Goal: Task Accomplishment & Management: Manage account settings

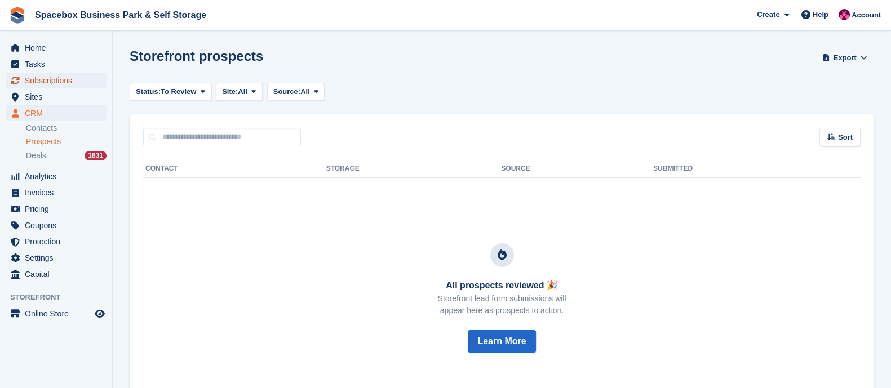
drag, startPoint x: 0, startPoint y: 0, endPoint x: 41, endPoint y: 83, distance: 92.3
click at [41, 83] on span "Subscriptions" at bounding box center [59, 81] width 68 height 16
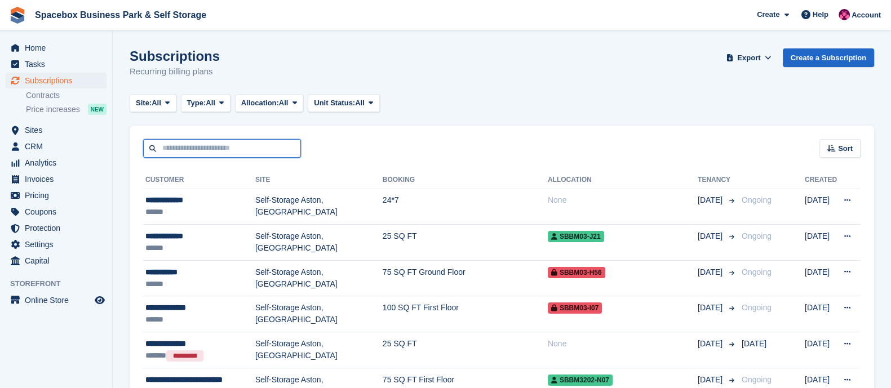
click at [220, 141] on input "text" at bounding box center [222, 148] width 158 height 19
type input "*******"
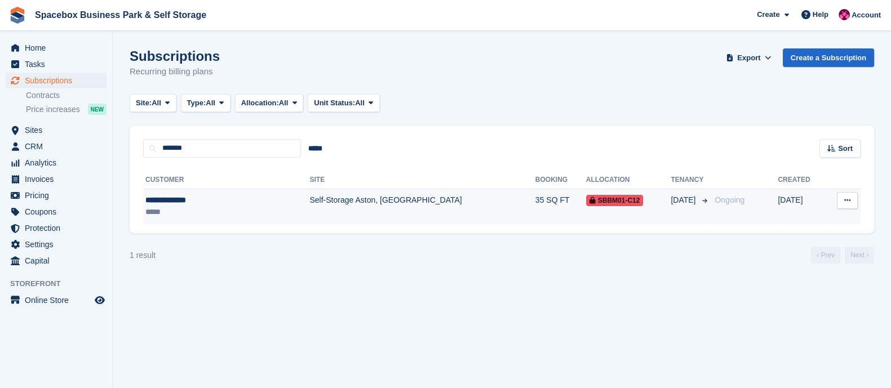
click at [216, 214] on div "*****" at bounding box center [200, 212] width 110 height 12
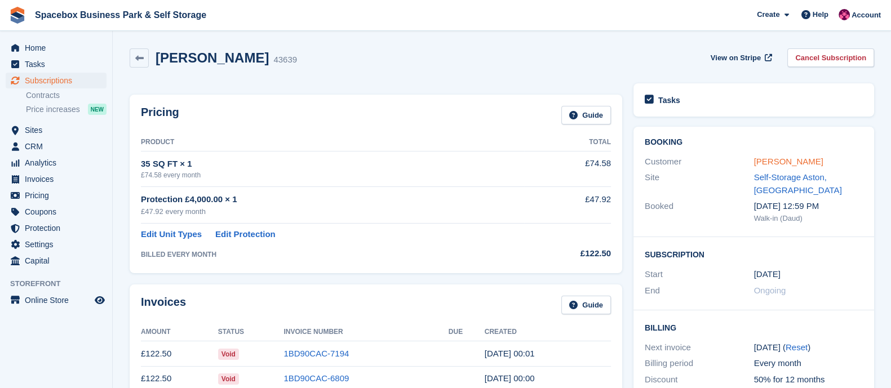
click at [767, 165] on link "[PERSON_NAME]" at bounding box center [788, 162] width 69 height 10
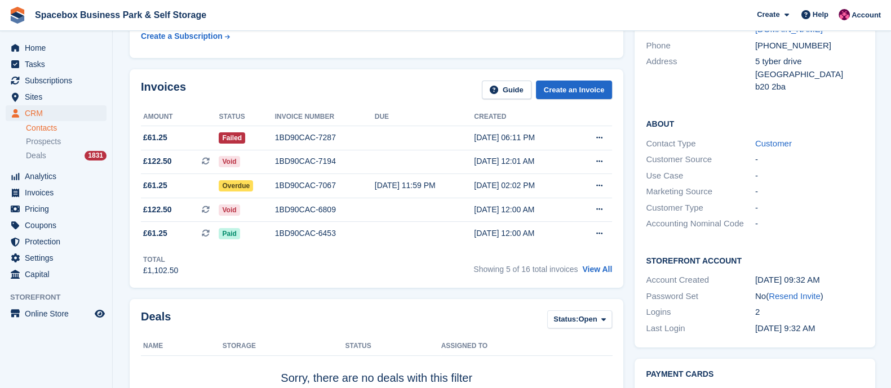
scroll to position [140, 0]
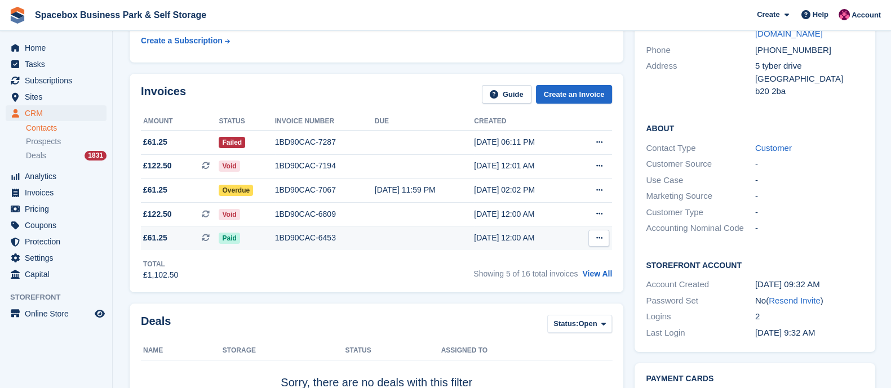
drag, startPoint x: 135, startPoint y: 92, endPoint x: 525, endPoint y: 239, distance: 417.0
click at [525, 239] on div "Invoices Guide Create an Invoice Amount Status Invoice number Due Created £61.2…" at bounding box center [377, 183] width 494 height 219
click at [554, 260] on div "Total £1,102.50 Showing 5 of 16 total invoices View All" at bounding box center [376, 265] width 471 height 31
drag, startPoint x: 618, startPoint y: 244, endPoint x: 137, endPoint y: 91, distance: 505.1
click at [137, 91] on div "Invoices Guide Create an Invoice Amount Status Invoice number Due Created £61.2…" at bounding box center [377, 183] width 494 height 219
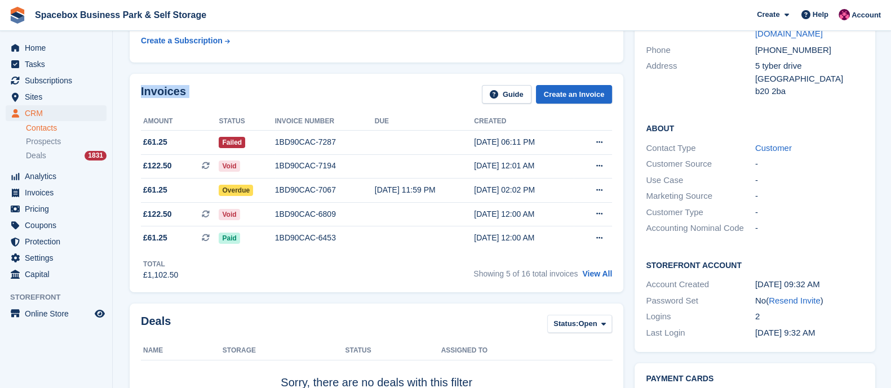
click at [223, 90] on div "Invoices Guide Create an Invoice" at bounding box center [376, 97] width 471 height 25
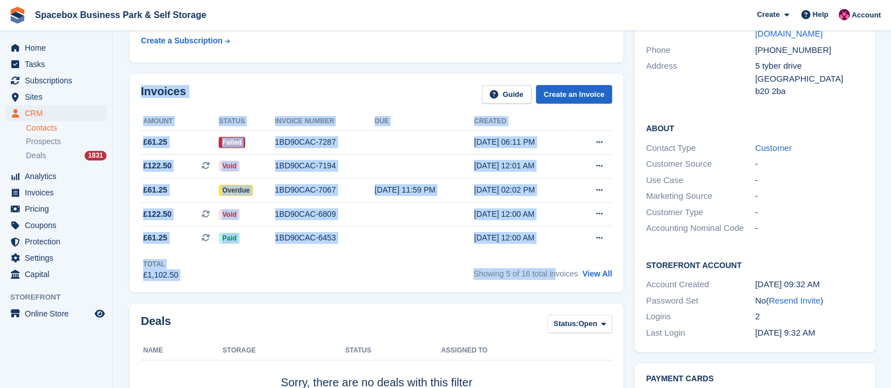
drag, startPoint x: 141, startPoint y: 92, endPoint x: 558, endPoint y: 254, distance: 446.9
click at [558, 254] on div "Invoices Guide Create an Invoice Amount Status Invoice number Due Created £61.2…" at bounding box center [377, 183] width 494 height 219
click at [534, 257] on div "Total £1,102.50 Showing 5 of 16 total invoices View All" at bounding box center [376, 265] width 471 height 31
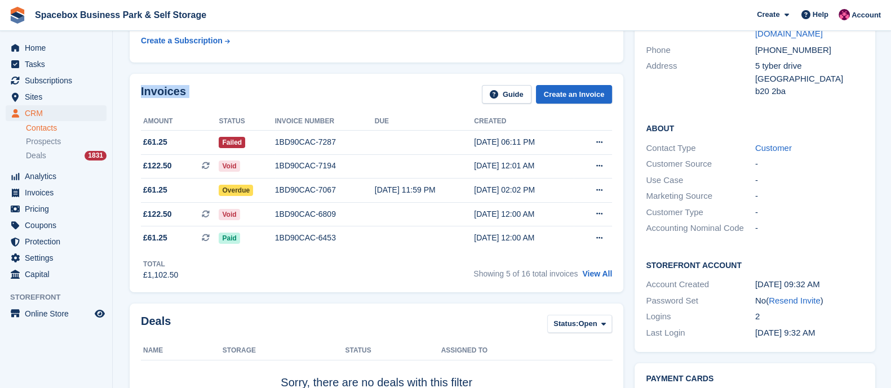
drag, startPoint x: 612, startPoint y: 246, endPoint x: 140, endPoint y: 99, distance: 493.7
click at [140, 99] on div "Invoices Guide Create an Invoice Amount Status Invoice number Due Created £61.2…" at bounding box center [377, 183] width 494 height 219
click at [219, 83] on div "Invoices Guide Create an Invoice Amount Status Invoice number Due Created £61.2…" at bounding box center [377, 183] width 494 height 219
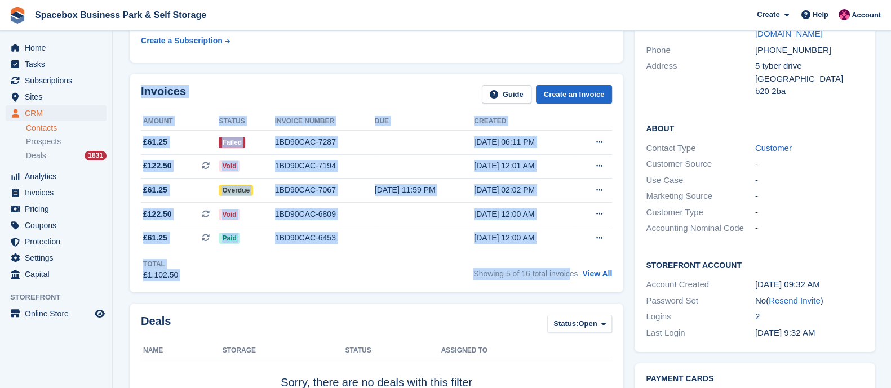
drag, startPoint x: 141, startPoint y: 91, endPoint x: 575, endPoint y: 251, distance: 462.5
click at [575, 251] on div "Invoices Guide Create an Invoice Amount Status Invoice number Due Created £61.2…" at bounding box center [377, 183] width 494 height 219
click at [430, 263] on div "Total £1,102.50 Showing 5 of 16 total invoices View All" at bounding box center [376, 265] width 471 height 31
drag, startPoint x: 615, startPoint y: 275, endPoint x: 137, endPoint y: 92, distance: 511.5
click at [137, 92] on div "Invoices Guide Create an Invoice Amount Status Invoice number Due Created £61.2…" at bounding box center [377, 183] width 494 height 219
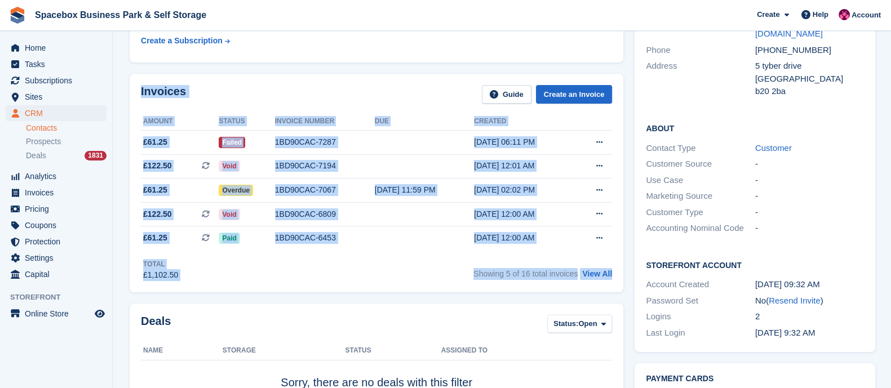
click at [248, 81] on div "Invoices Guide Create an Invoice Amount Status Invoice number Due Created £61.2…" at bounding box center [377, 183] width 494 height 219
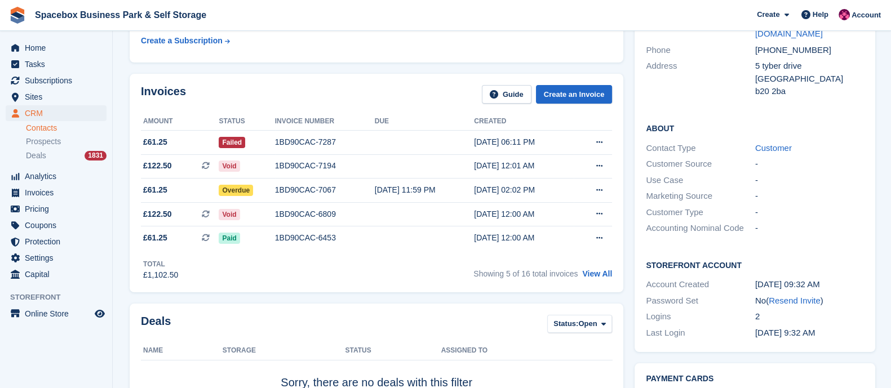
click at [141, 91] on h2 "Invoices" at bounding box center [163, 94] width 45 height 19
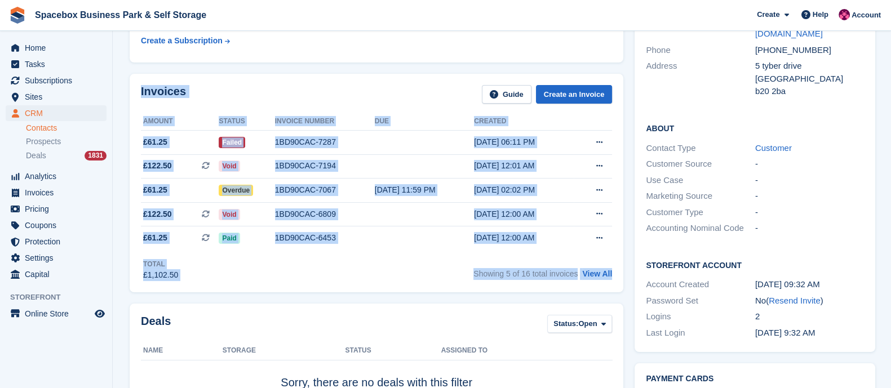
drag, startPoint x: 142, startPoint y: 94, endPoint x: 617, endPoint y: 276, distance: 508.8
click at [617, 276] on div "Invoices Guide Create an Invoice Amount Status Invoice number Due Created £61.2…" at bounding box center [377, 183] width 494 height 219
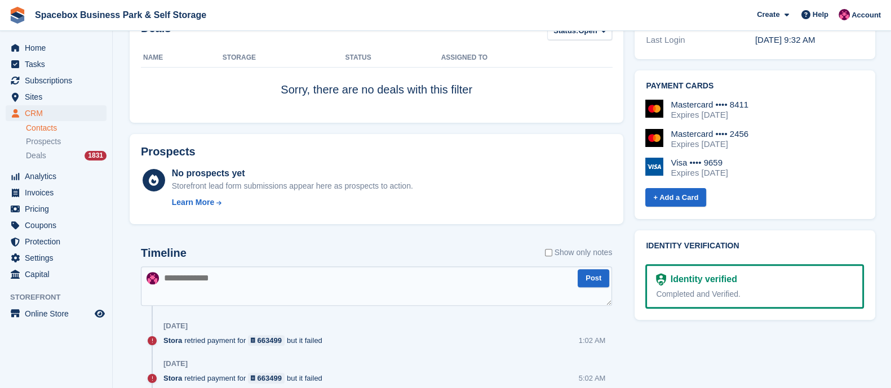
scroll to position [0, 0]
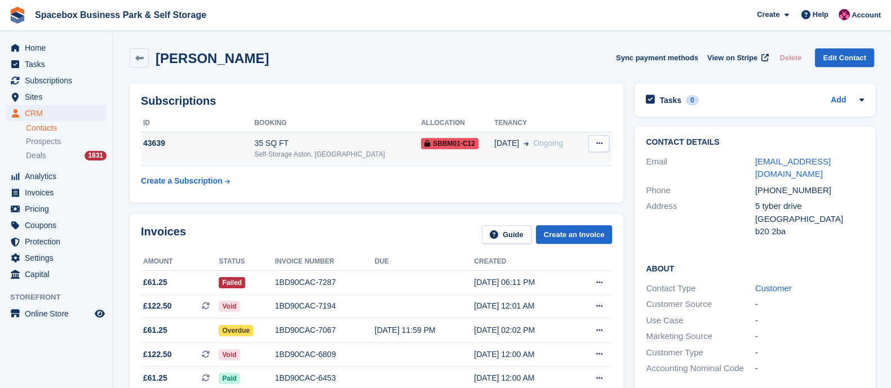
click at [303, 143] on div "35 SQ FT" at bounding box center [337, 144] width 167 height 12
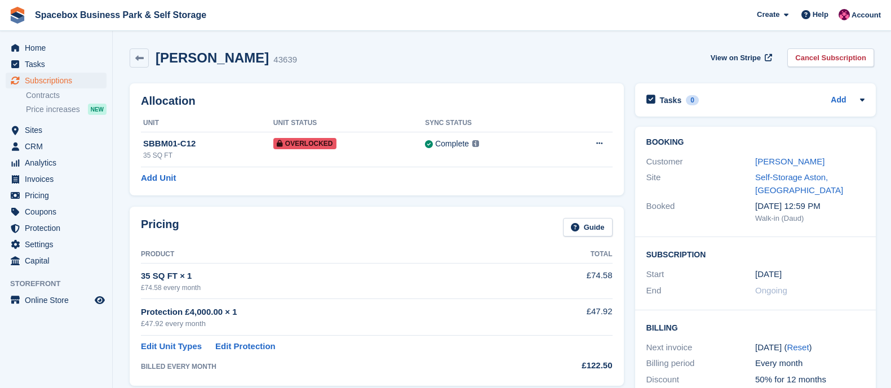
scroll to position [636, 0]
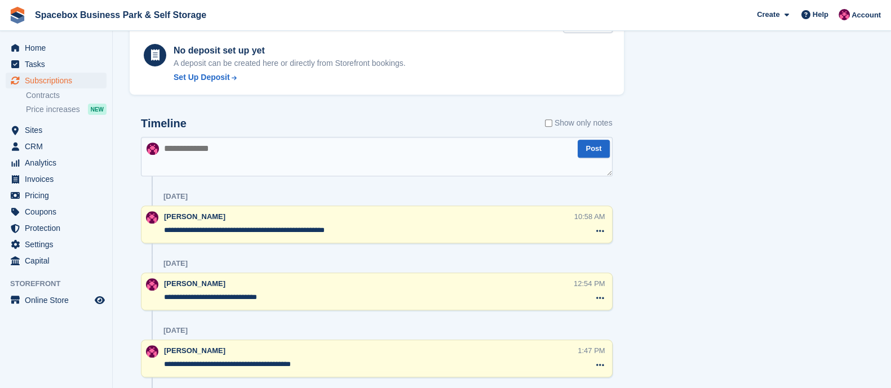
click at [242, 162] on textarea at bounding box center [377, 156] width 472 height 39
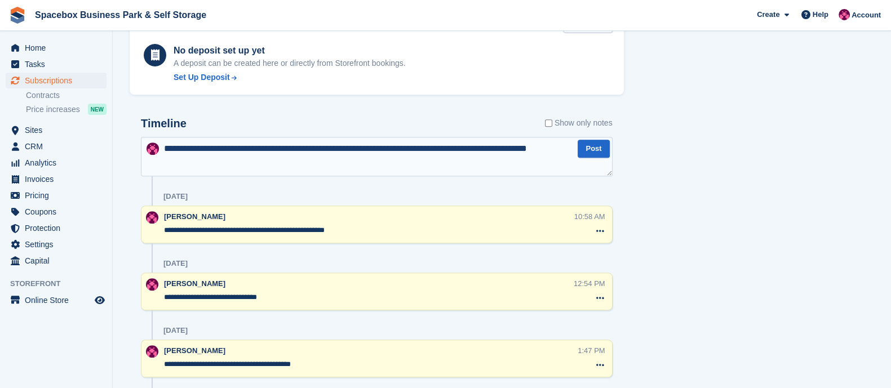
type textarea "**********"
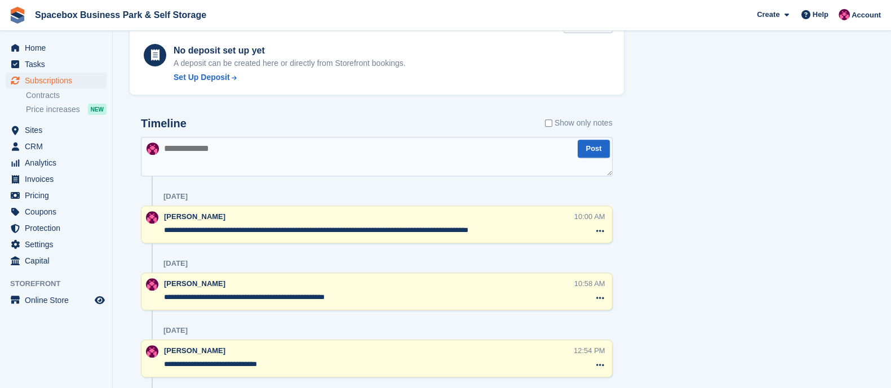
click at [302, 211] on div "[PERSON_NAME]" at bounding box center [367, 216] width 406 height 11
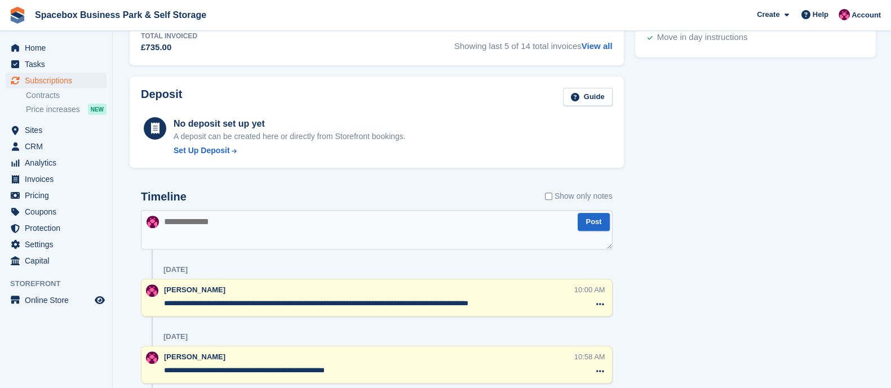
scroll to position [562, 0]
drag, startPoint x: 507, startPoint y: 303, endPoint x: 158, endPoint y: 303, distance: 349.0
click at [158, 303] on div "**********" at bounding box center [377, 299] width 472 height 38
drag, startPoint x: 166, startPoint y: 292, endPoint x: 510, endPoint y: 305, distance: 344.1
click at [510, 305] on div "**********" at bounding box center [369, 298] width 410 height 27
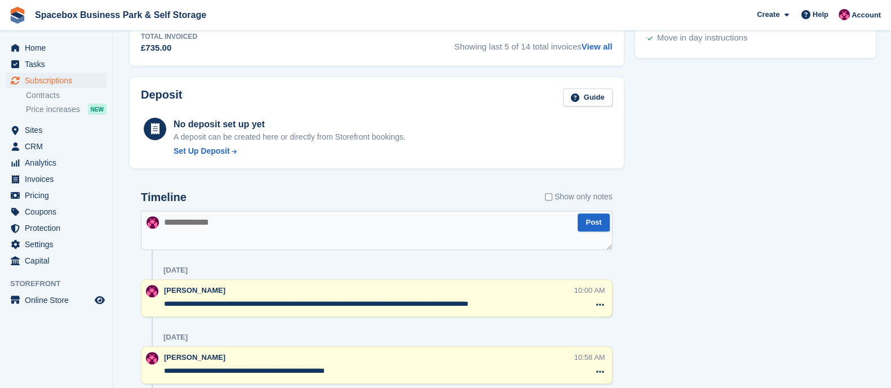
click at [510, 305] on textarea "**********" at bounding box center [368, 304] width 409 height 11
drag, startPoint x: 510, startPoint y: 305, endPoint x: 165, endPoint y: 289, distance: 345.4
click at [165, 289] on div "**********" at bounding box center [369, 298] width 410 height 27
click at [165, 289] on span "[PERSON_NAME]" at bounding box center [194, 290] width 61 height 8
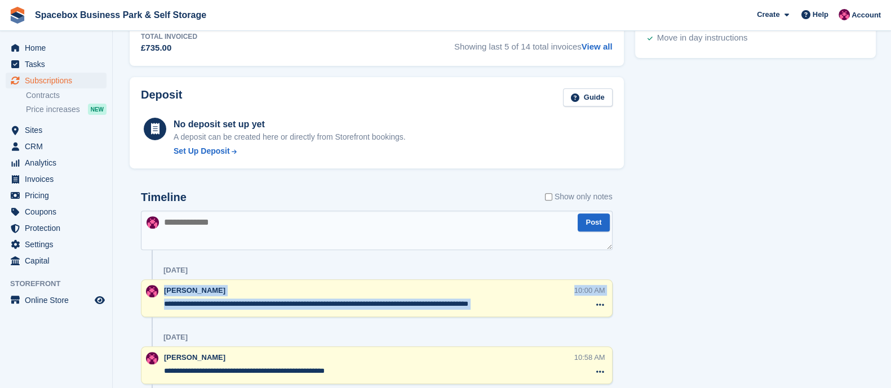
drag, startPoint x: 165, startPoint y: 289, endPoint x: 558, endPoint y: 321, distance: 394.3
click at [522, 303] on textarea "**********" at bounding box center [368, 304] width 409 height 11
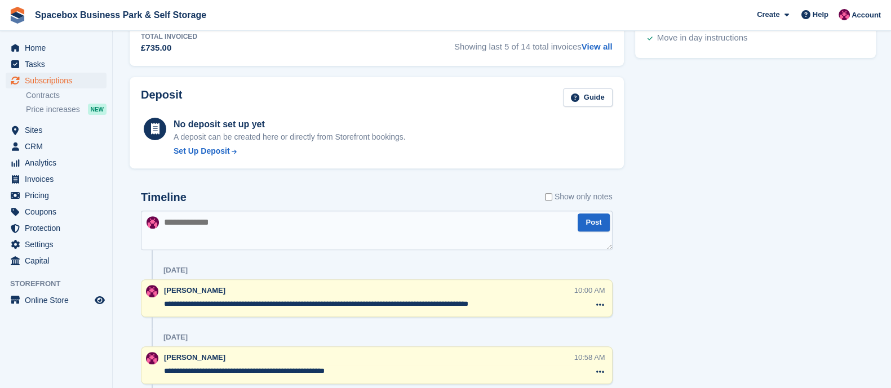
drag, startPoint x: 509, startPoint y: 303, endPoint x: 161, endPoint y: 280, distance: 348.6
click at [161, 280] on div "**********" at bounding box center [377, 299] width 472 height 38
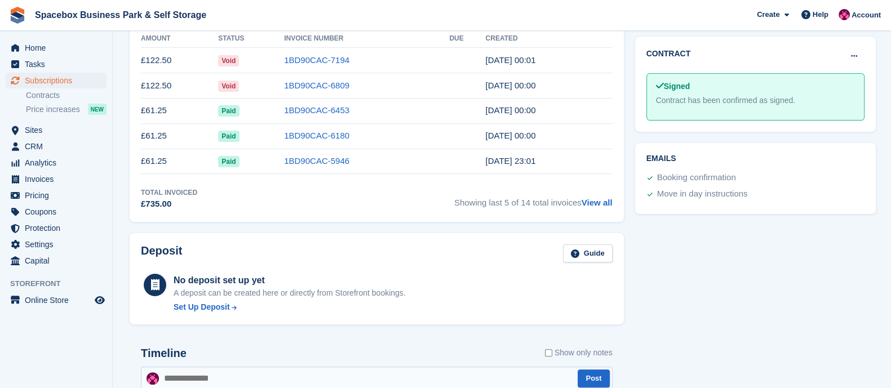
scroll to position [233, 0]
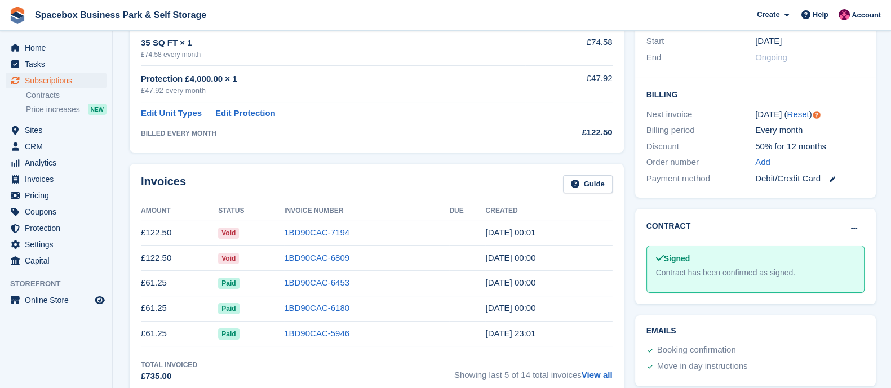
drag, startPoint x: 536, startPoint y: 262, endPoint x: 136, endPoint y: 190, distance: 405.6
click at [136, 190] on div "Invoices Guide Amount Status Invoice Number Due Created £122.50 Void 1BD90CAC-7…" at bounding box center [377, 279] width 494 height 231
click at [228, 180] on div "Invoices Guide" at bounding box center [377, 187] width 472 height 25
drag, startPoint x: 140, startPoint y: 180, endPoint x: 550, endPoint y: 259, distance: 416.8
click at [550, 259] on div "Invoices Guide Amount Status Invoice Number Due Created £122.50 Void 1BD90CAC-7…" at bounding box center [377, 279] width 494 height 231
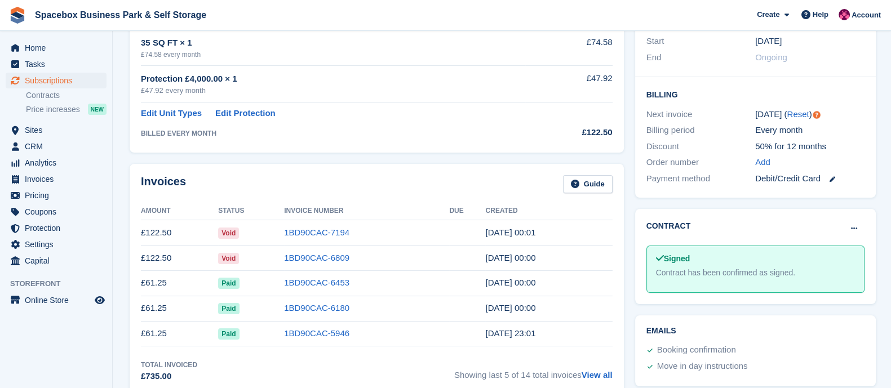
click at [550, 259] on td "29 Jun, 00:00" at bounding box center [548, 258] width 127 height 25
drag, startPoint x: 550, startPoint y: 259, endPoint x: 118, endPoint y: 198, distance: 435.5
click at [199, 184] on div "Invoices Guide" at bounding box center [377, 187] width 472 height 25
drag, startPoint x: 142, startPoint y: 183, endPoint x: 530, endPoint y: 272, distance: 398.4
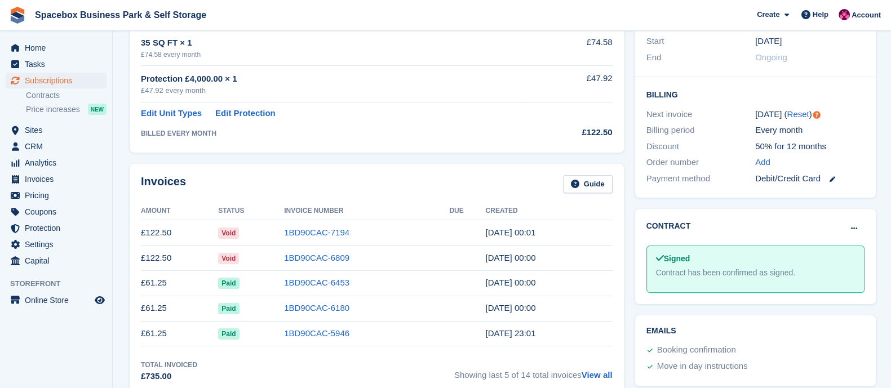
click at [530, 272] on div "Invoices Guide Amount Status Invoice Number Due Created £122.50 Void 1BD90CAC-7…" at bounding box center [377, 279] width 494 height 231
click at [530, 272] on td "29 May, 00:00" at bounding box center [548, 283] width 127 height 25
drag, startPoint x: 531, startPoint y: 280, endPoint x: 130, endPoint y: 167, distance: 416.4
click at [130, 167] on div "Invoices Guide Amount Status Invoice Number Due Created £122.50 Void 1BD90CAC-7…" at bounding box center [377, 279] width 494 height 231
click at [247, 167] on div "Invoices Guide Amount Status Invoice Number Due Created £122.50 Void 1BD90CAC-7…" at bounding box center [377, 279] width 494 height 231
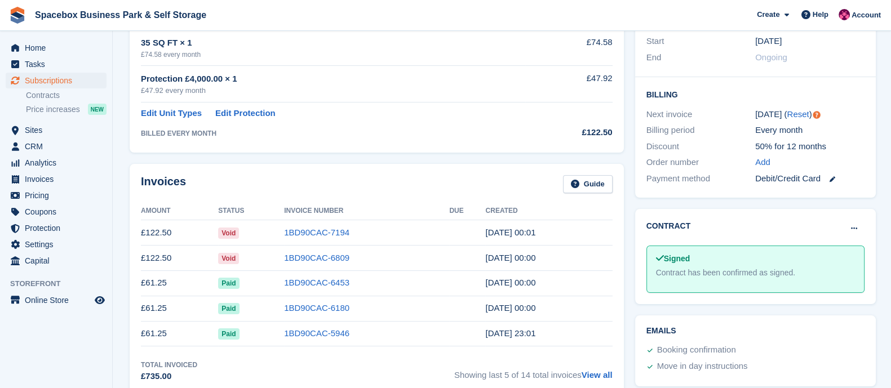
drag, startPoint x: 172, startPoint y: 231, endPoint x: 140, endPoint y: 232, distance: 31.6
click at [140, 232] on div "Invoices Guide Amount Status Invoice Number Due Created £122.50 Void 1BD90CAC-7…" at bounding box center [377, 279] width 494 height 231
click at [222, 183] on div "Invoices Guide" at bounding box center [377, 187] width 472 height 25
drag, startPoint x: 195, startPoint y: 183, endPoint x: 138, endPoint y: 178, distance: 56.6
click at [138, 178] on div "Invoices Guide Amount Status Invoice Number Due Created £122.50 Void 1BD90CAC-7…" at bounding box center [377, 279] width 494 height 231
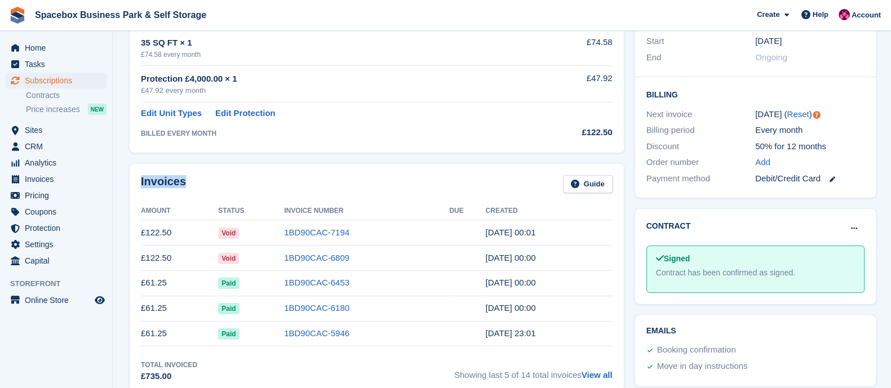
click at [236, 180] on div "Invoices Guide" at bounding box center [377, 187] width 472 height 25
drag, startPoint x: 183, startPoint y: 183, endPoint x: 125, endPoint y: 185, distance: 58.7
click at [125, 185] on div "Invoices Guide Amount Status Invoice Number Due Created £122.50 Void 1BD90CAC-7…" at bounding box center [377, 279] width 506 height 242
click at [225, 179] on div "Invoices Guide" at bounding box center [377, 187] width 472 height 25
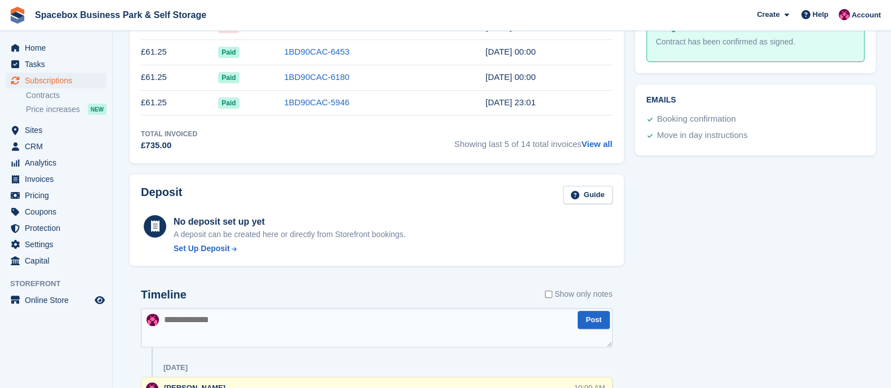
scroll to position [462, 0]
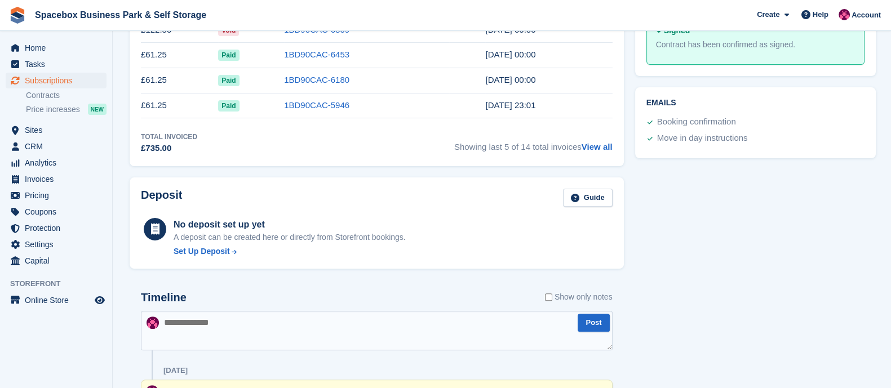
click at [173, 324] on textarea at bounding box center [377, 330] width 472 height 39
click at [440, 257] on div "Deposit Guide No deposit set up yet A deposit can be created here or directly f…" at bounding box center [377, 224] width 494 height 92
click at [300, 322] on textarea "**********" at bounding box center [377, 330] width 472 height 39
click at [456, 319] on textarea "**********" at bounding box center [377, 330] width 472 height 39
click at [487, 320] on textarea "**********" at bounding box center [377, 330] width 472 height 39
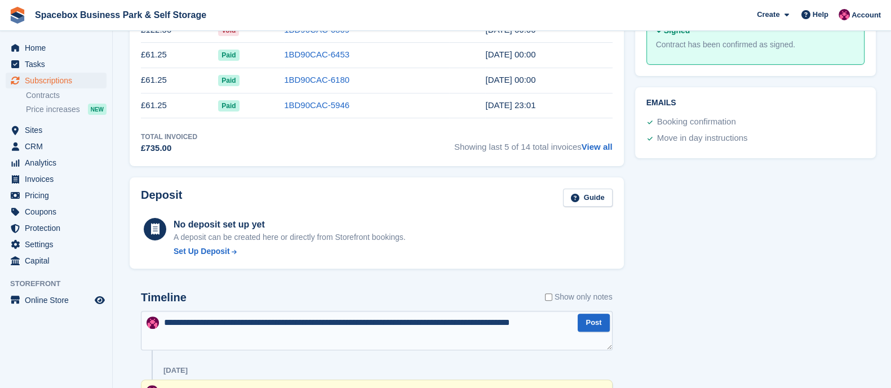
drag, startPoint x: 454, startPoint y: 322, endPoint x: 564, endPoint y: 321, distance: 109.9
click at [564, 321] on textarea "**********" at bounding box center [377, 330] width 472 height 39
type textarea "**********"
click at [594, 322] on button "Post" at bounding box center [594, 323] width 32 height 19
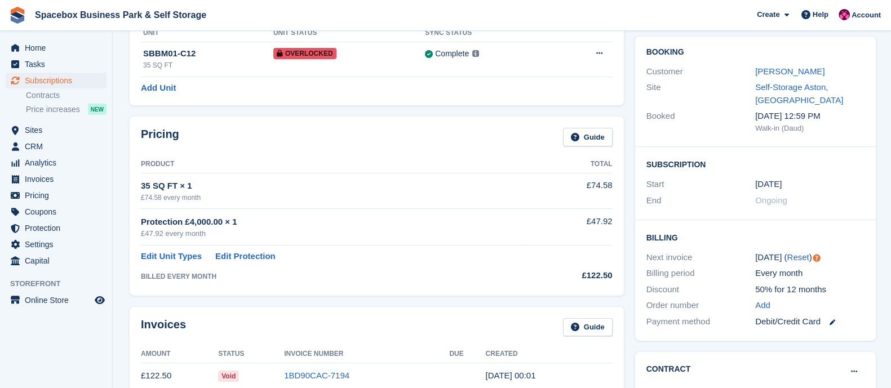
scroll to position [0, 0]
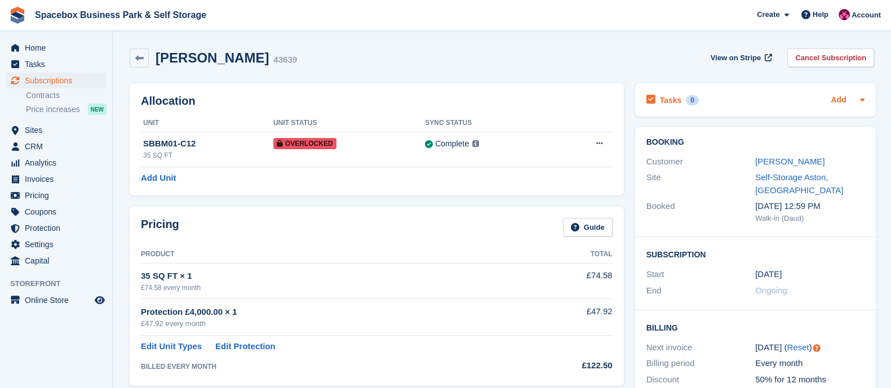
click at [839, 98] on link "Add" at bounding box center [838, 100] width 15 height 13
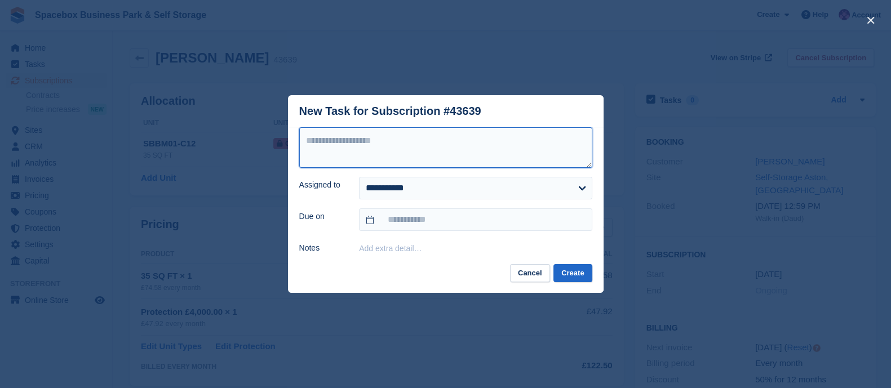
paste textarea "**********"
click at [451, 138] on textarea at bounding box center [445, 147] width 293 height 41
type textarea "**********"
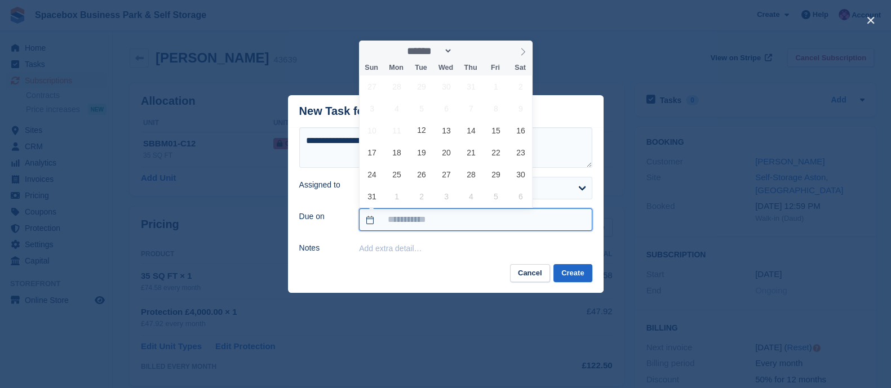
click at [413, 221] on input "text" at bounding box center [475, 220] width 233 height 23
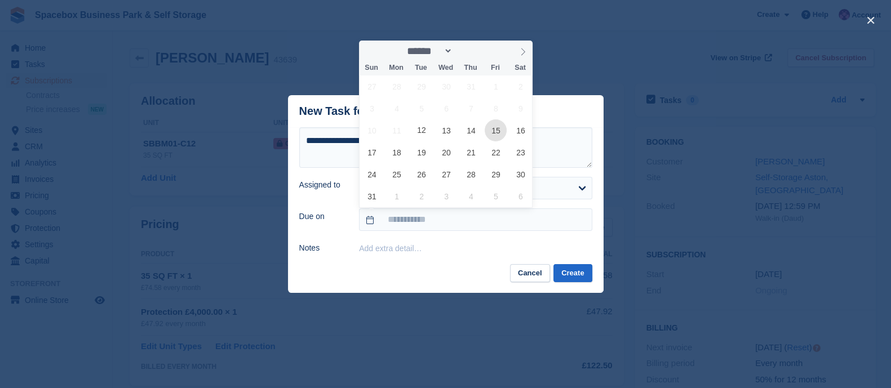
click at [496, 134] on span "15" at bounding box center [496, 131] width 22 height 22
type input "**********"
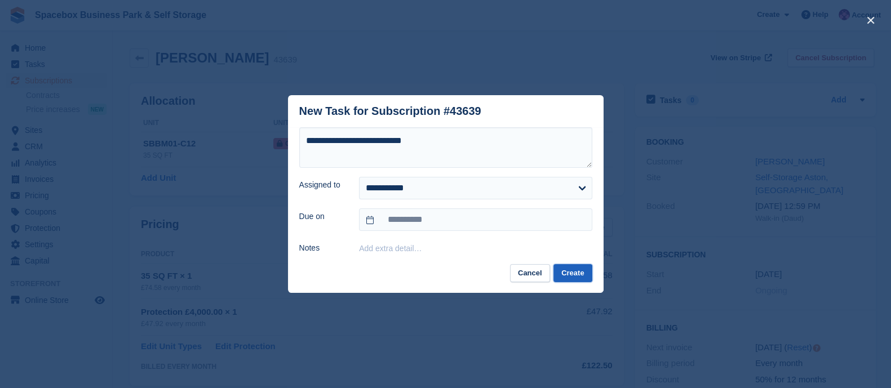
click at [577, 276] on button "Create" at bounding box center [573, 273] width 38 height 19
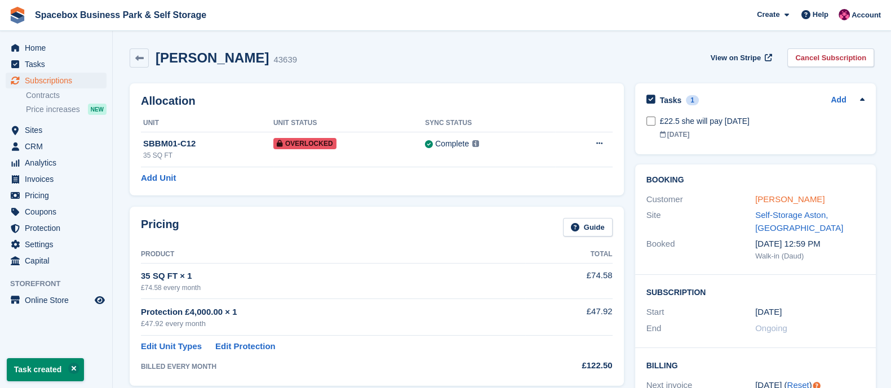
click at [765, 196] on link "[PERSON_NAME]" at bounding box center [789, 200] width 69 height 10
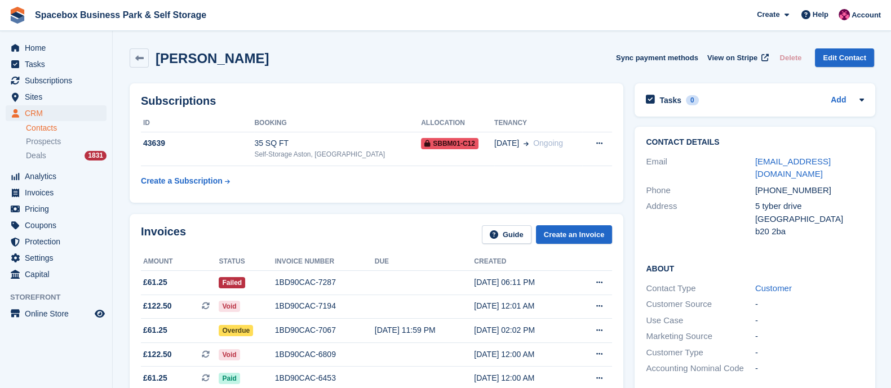
scroll to position [121, 0]
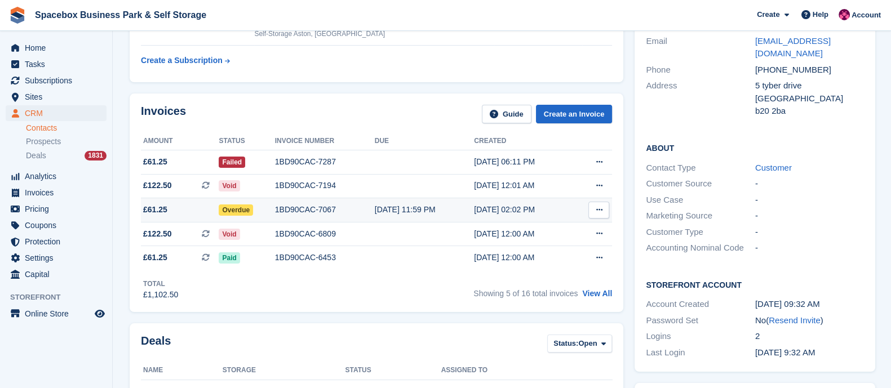
click at [303, 211] on div "1BD90CAC-7067" at bounding box center [325, 210] width 100 height 12
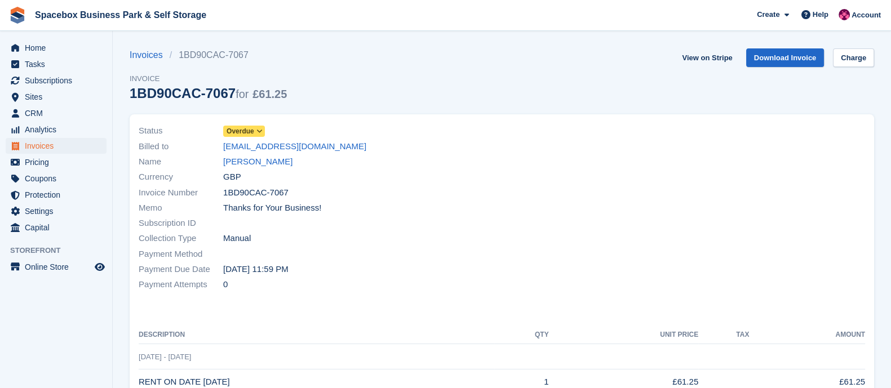
click at [258, 128] on icon at bounding box center [260, 131] width 6 height 7
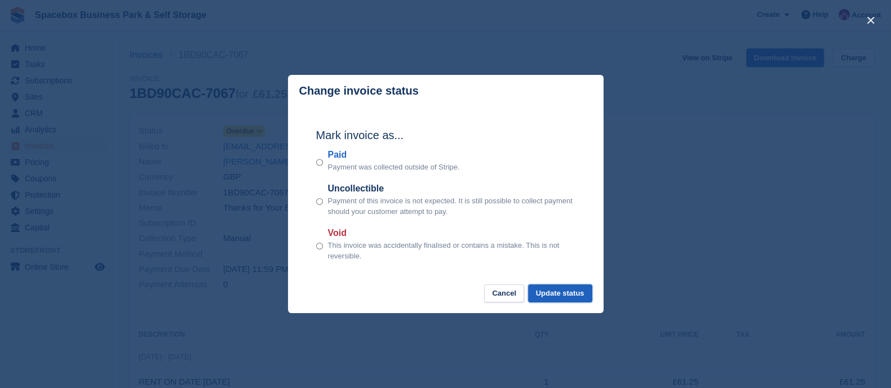
click at [550, 295] on button "Update status" at bounding box center [560, 294] width 64 height 19
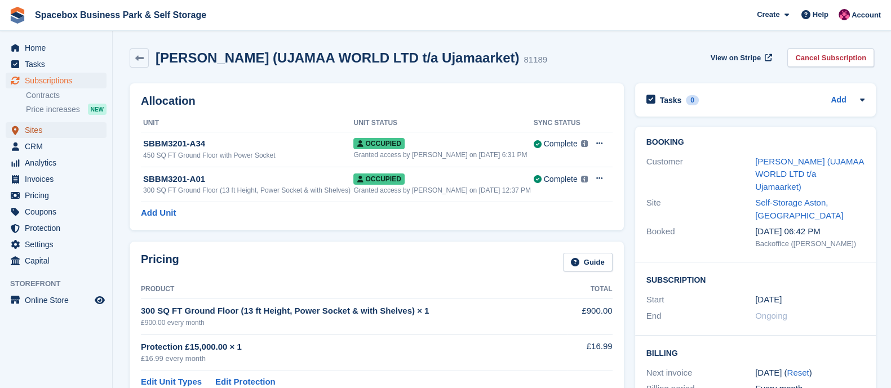
click at [55, 129] on span "Sites" at bounding box center [59, 130] width 68 height 16
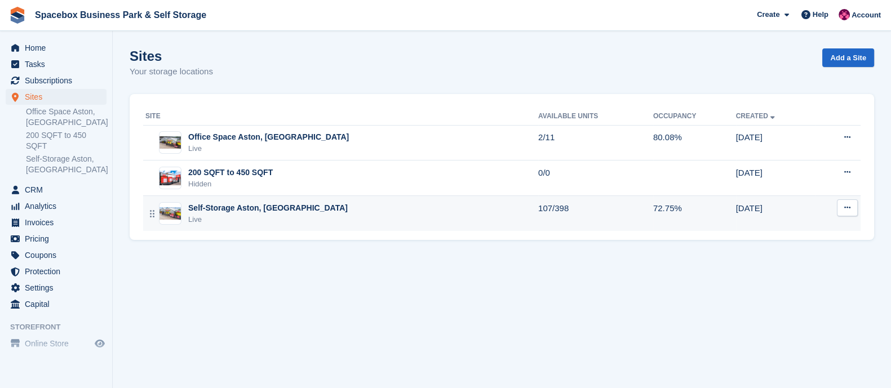
click at [251, 211] on div "Self-Storage Aston, [GEOGRAPHIC_DATA]" at bounding box center [268, 208] width 160 height 12
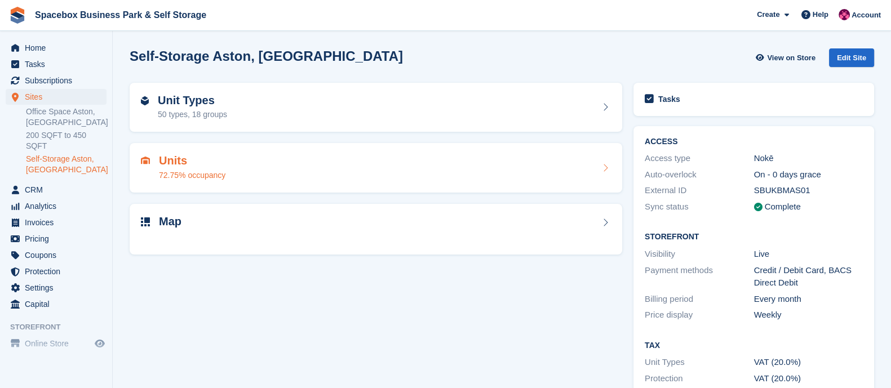
click at [288, 173] on div "Units 72.75% occupancy" at bounding box center [376, 167] width 470 height 27
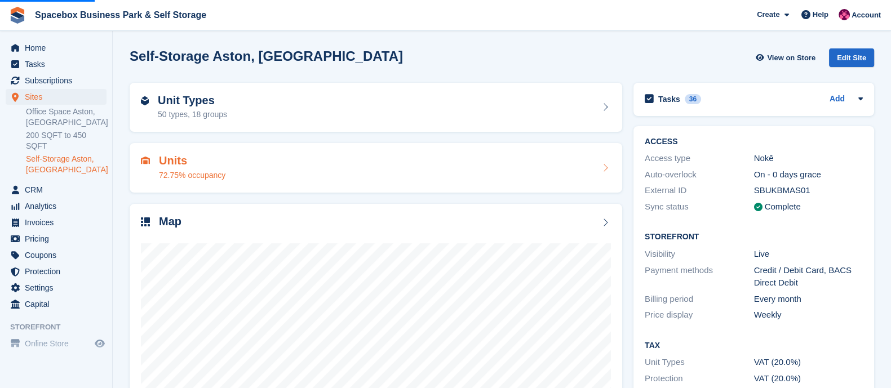
scroll to position [92, 0]
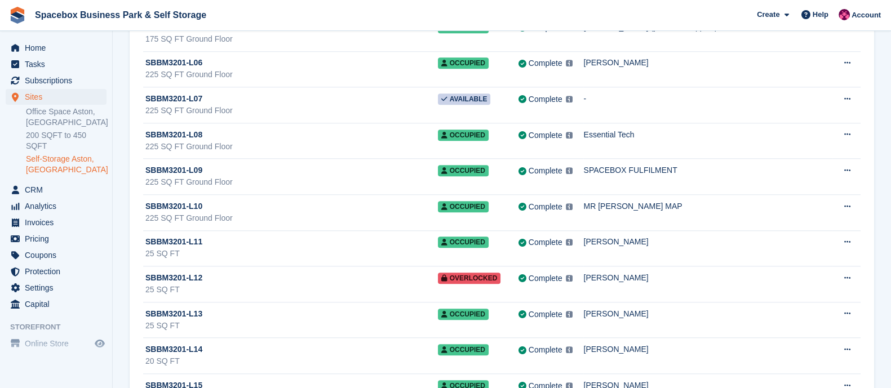
scroll to position [12101, 0]
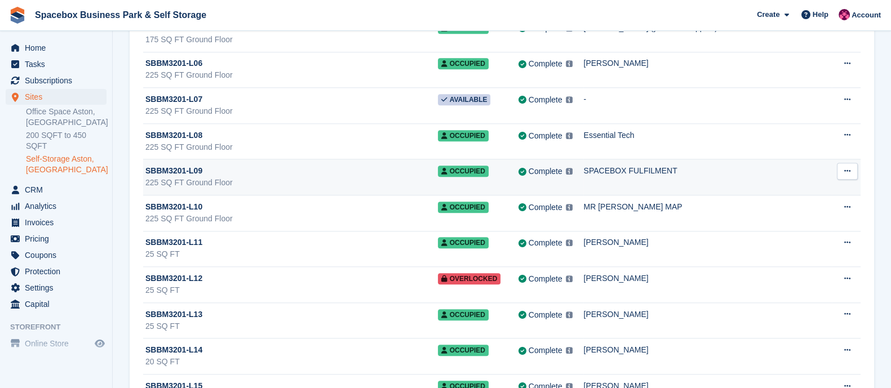
click at [426, 177] on div "225 SQ FT Ground Floor" at bounding box center [291, 183] width 293 height 12
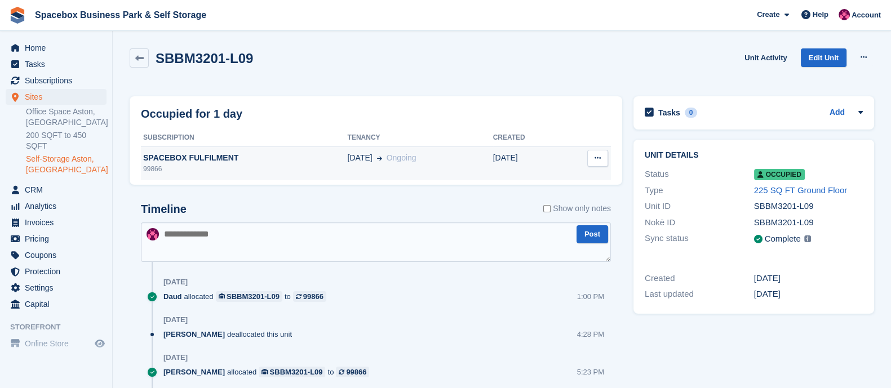
click at [447, 169] on td "[DATE] Ongoing" at bounding box center [420, 164] width 145 height 34
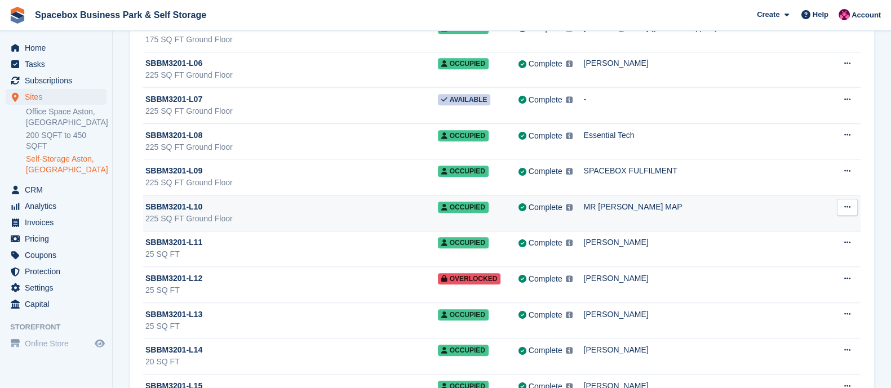
scroll to position [12101, 0]
click at [290, 213] on div "225 SQ FT Ground Floor" at bounding box center [291, 219] width 293 height 12
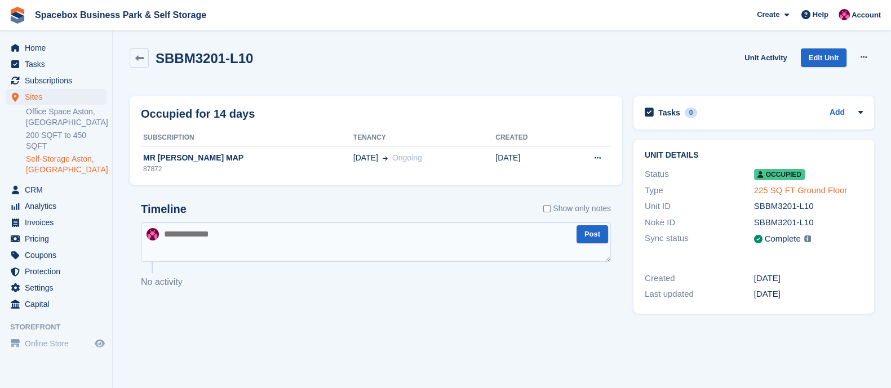
click at [764, 187] on link "225 SQ FT Ground Floor" at bounding box center [801, 190] width 94 height 10
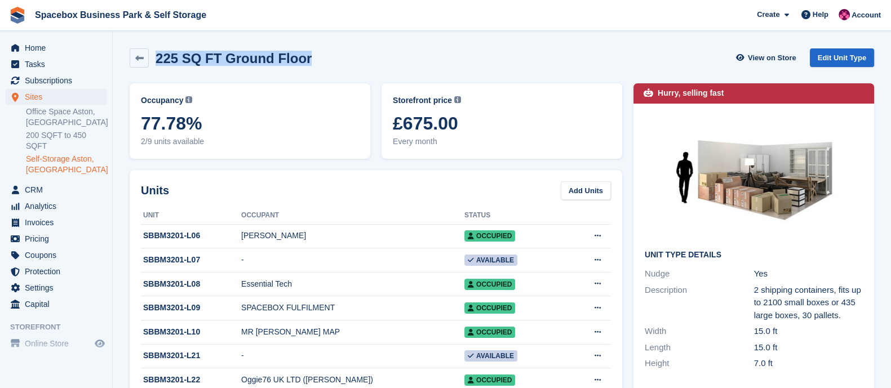
drag, startPoint x: 308, startPoint y: 65, endPoint x: 158, endPoint y: 64, distance: 150.5
click at [158, 64] on div "225 SQ FT Ground Floor View on Store Edit Unit Type" at bounding box center [502, 57] width 745 height 19
click at [156, 59] on h2 "225 SQ FT Ground Floor" at bounding box center [234, 58] width 156 height 15
drag, startPoint x: 155, startPoint y: 59, endPoint x: 304, endPoint y: 58, distance: 148.8
click at [304, 58] on div "225 SQ FT Ground Floor View on Store Edit Unit Type" at bounding box center [502, 57] width 745 height 19
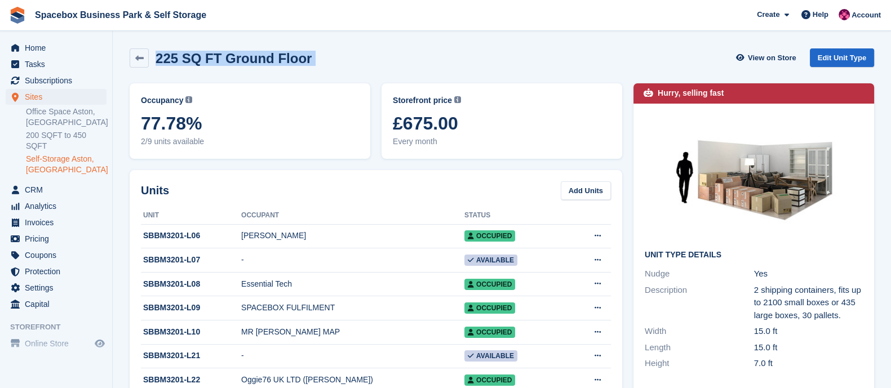
click at [304, 58] on div "225 SQ FT Ground Floor View on Store Edit Unit Type" at bounding box center [502, 57] width 745 height 19
drag, startPoint x: 308, startPoint y: 63, endPoint x: 150, endPoint y: 46, distance: 159.3
click at [150, 46] on div "225 SQ FT Ground Floor View on Store Edit Unit Type" at bounding box center [502, 60] width 756 height 35
click at [172, 60] on h2 "225 SQ FT Ground Floor" at bounding box center [234, 58] width 156 height 15
drag, startPoint x: 156, startPoint y: 58, endPoint x: 335, endPoint y: 56, distance: 179.3
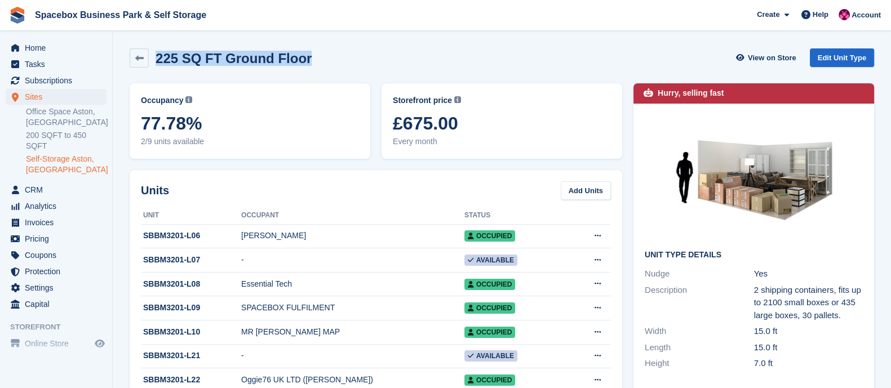
click at [335, 56] on div "225 SQ FT Ground Floor View on Store Edit Unit Type" at bounding box center [502, 57] width 745 height 19
drag, startPoint x: 302, startPoint y: 64, endPoint x: 155, endPoint y: 60, distance: 146.6
click at [156, 60] on h2 "225 SQ FT Ground Floor" at bounding box center [234, 58] width 156 height 15
click at [308, 51] on div "225 SQ FT Ground Floor View on Store Edit Unit Type" at bounding box center [502, 57] width 745 height 19
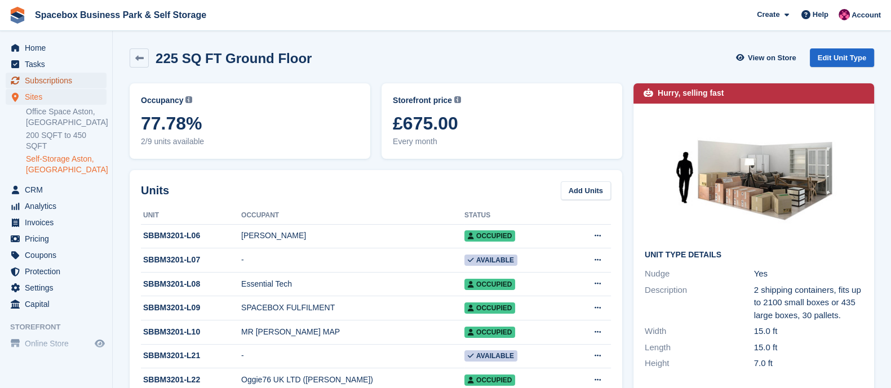
click at [35, 77] on span "Subscriptions" at bounding box center [59, 81] width 68 height 16
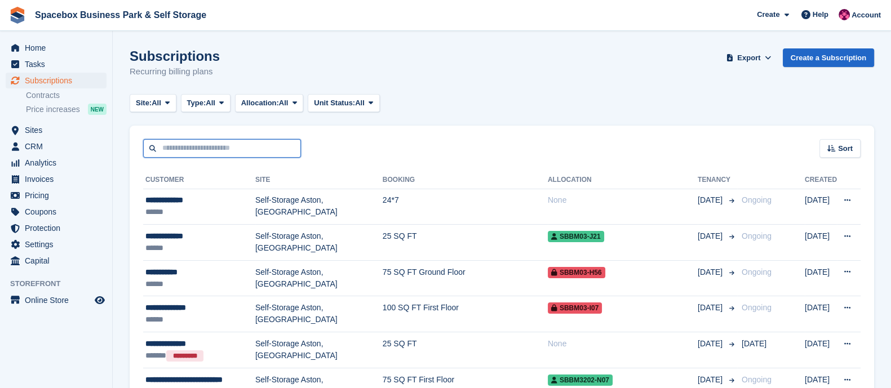
click at [207, 148] on input "text" at bounding box center [222, 148] width 158 height 19
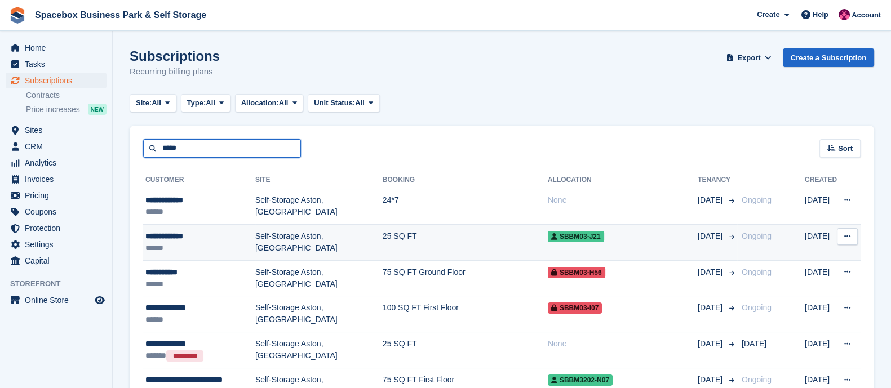
type input "*****"
click at [322, 238] on td "Self-Storage Aston, [GEOGRAPHIC_DATA]" at bounding box center [318, 243] width 127 height 36
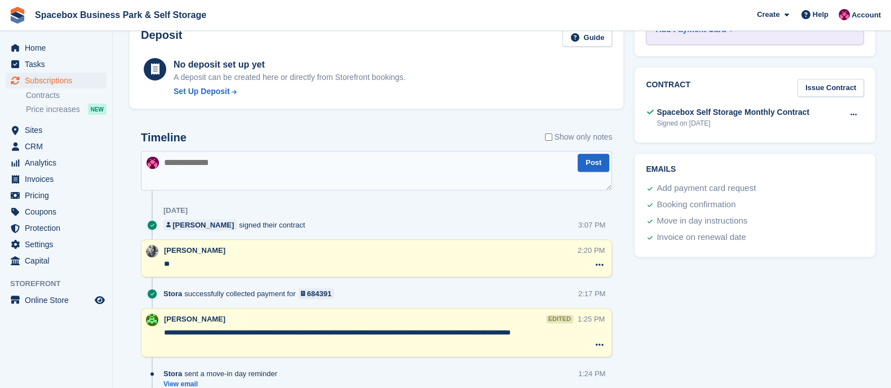
scroll to position [520, 0]
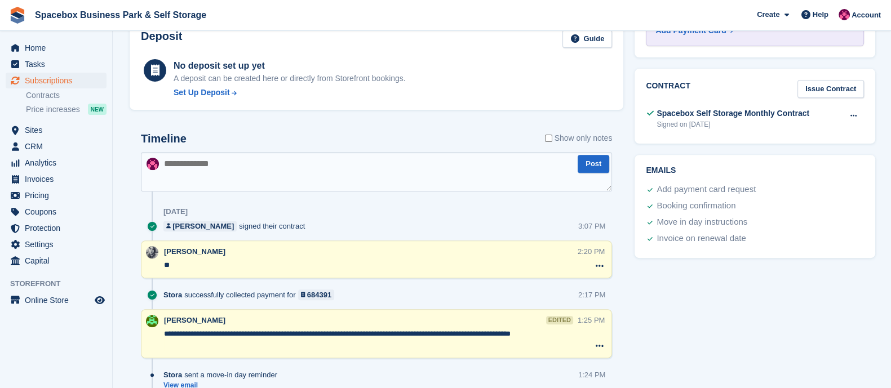
click at [255, 155] on textarea at bounding box center [376, 171] width 471 height 39
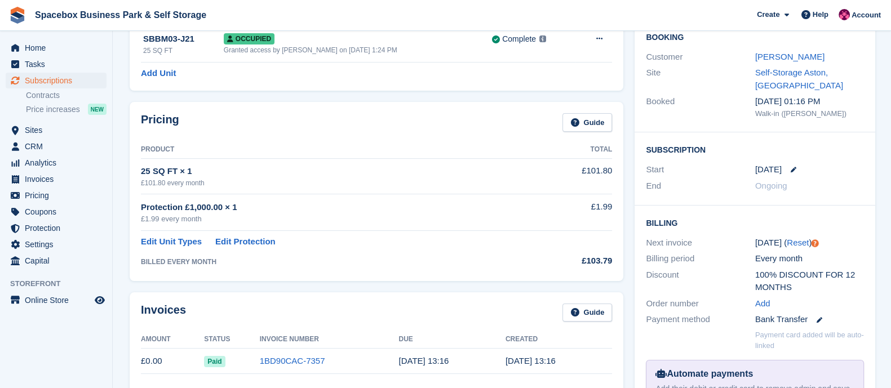
scroll to position [0, 0]
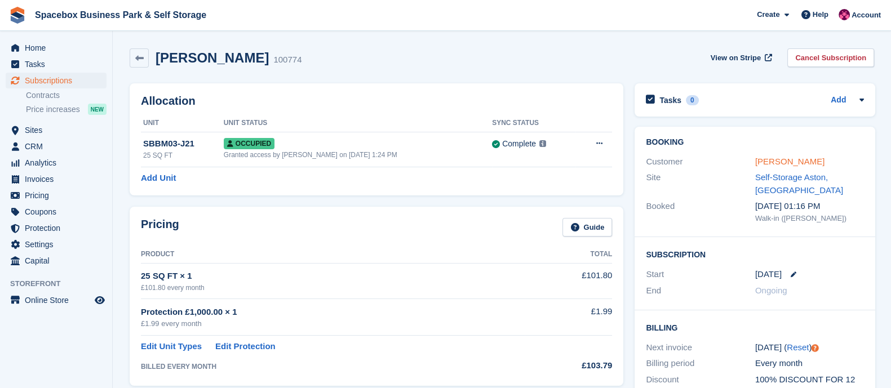
click at [770, 160] on link "Mohammed Abid" at bounding box center [789, 162] width 69 height 10
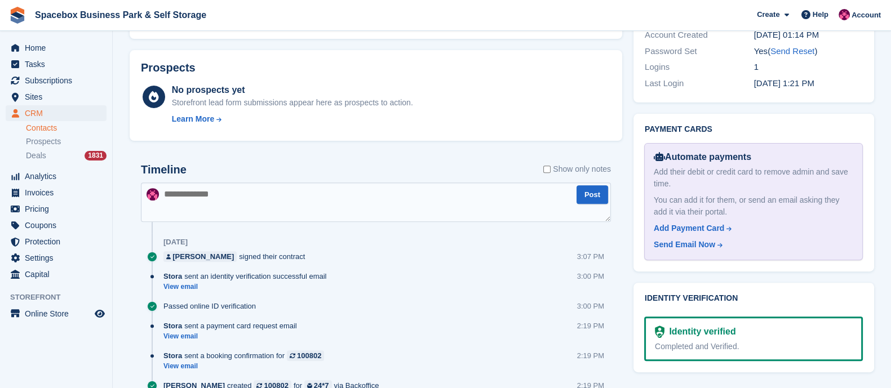
scroll to position [552, 0]
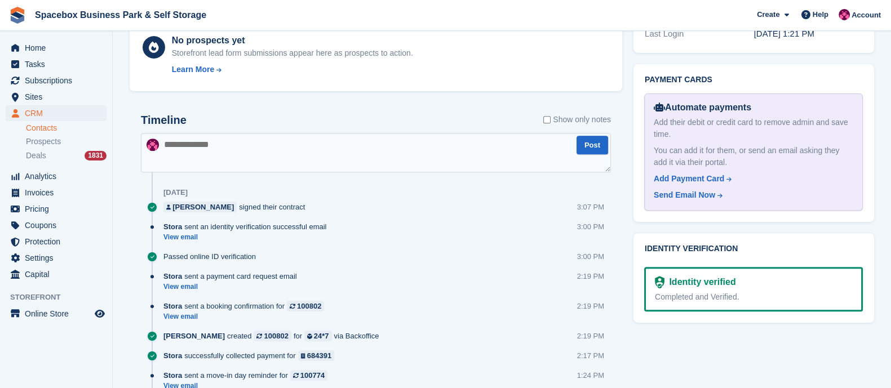
click at [247, 136] on textarea at bounding box center [376, 152] width 470 height 39
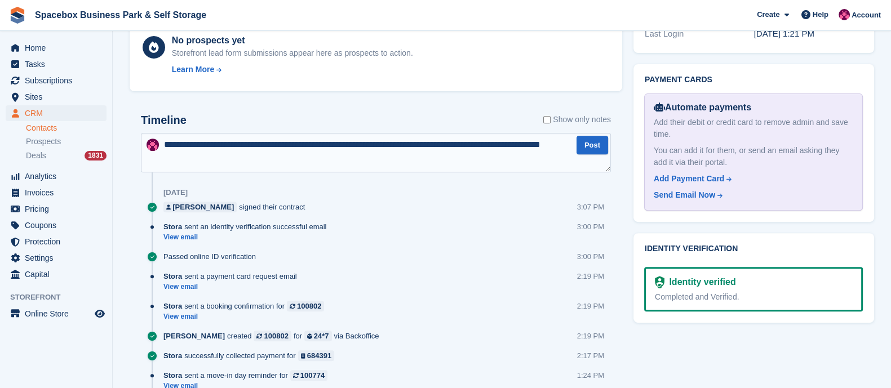
click at [400, 144] on textarea "**********" at bounding box center [376, 152] width 470 height 39
click at [248, 162] on textarea "**********" at bounding box center [376, 152] width 470 height 39
type textarea "**********"
click at [584, 148] on button "Post" at bounding box center [593, 145] width 32 height 19
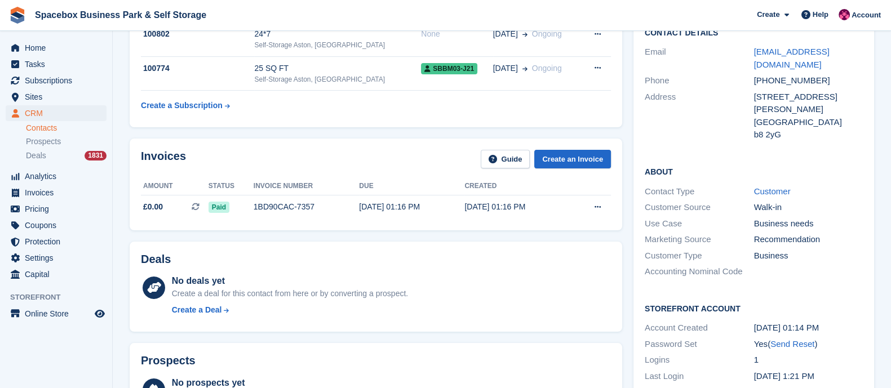
scroll to position [0, 0]
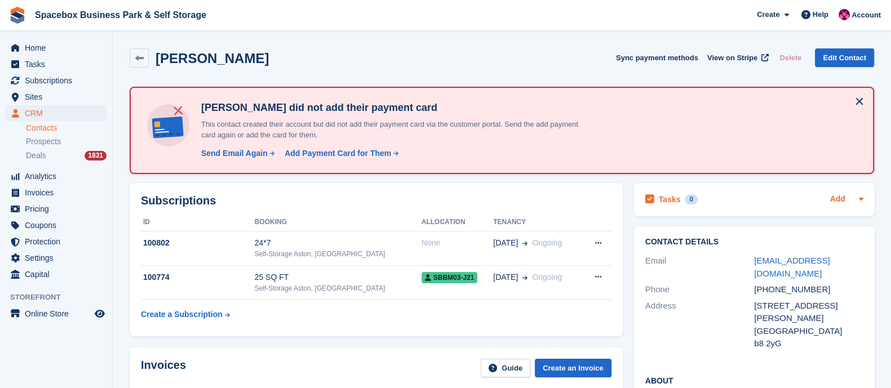
click at [836, 200] on link "Add" at bounding box center [837, 199] width 15 height 13
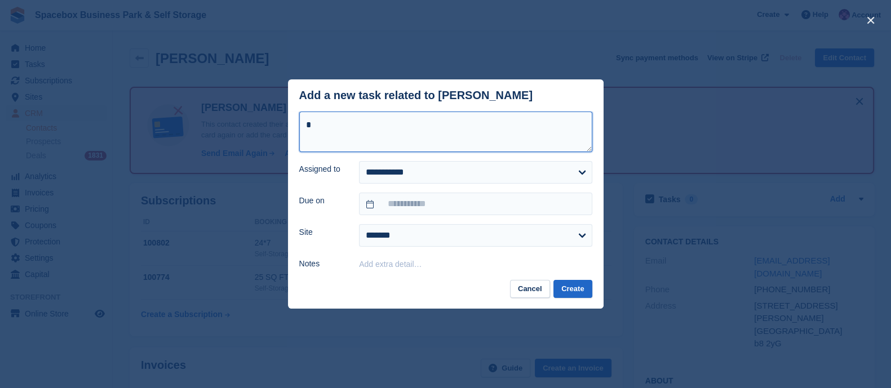
click at [420, 143] on textarea "*" at bounding box center [445, 132] width 293 height 41
type textarea "**********"
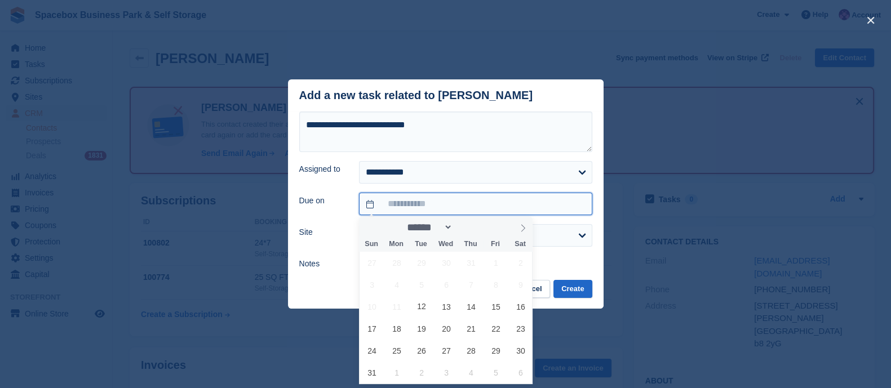
click at [411, 204] on input "text" at bounding box center [475, 204] width 233 height 23
click at [499, 351] on span "29" at bounding box center [496, 351] width 22 height 22
type input "**********"
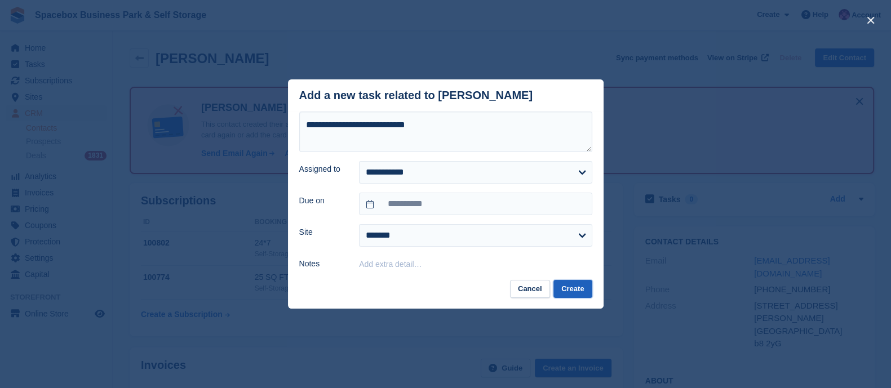
click at [578, 290] on button "Create" at bounding box center [573, 289] width 38 height 19
